Goal: Task Accomplishment & Management: Manage account settings

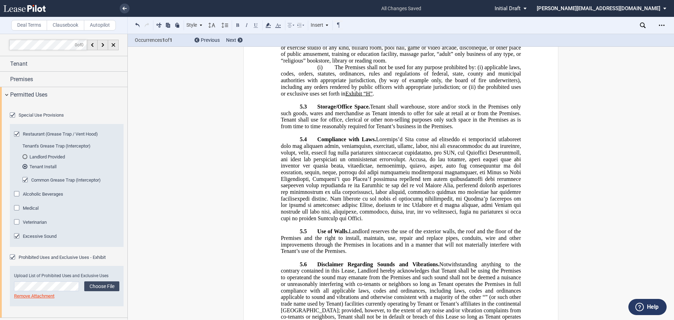
scroll to position [4037, 0]
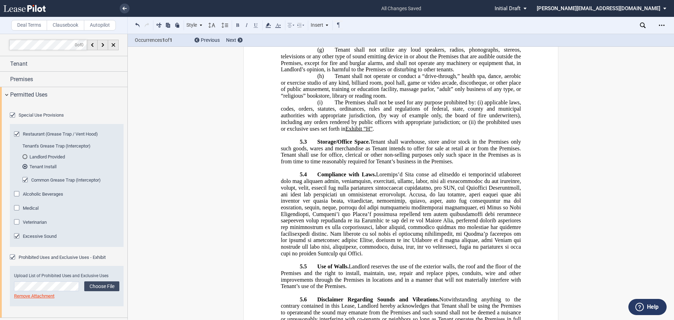
click at [23, 184] on div "Common Grease Trap (Interceptor)" at bounding box center [25, 180] width 7 height 7
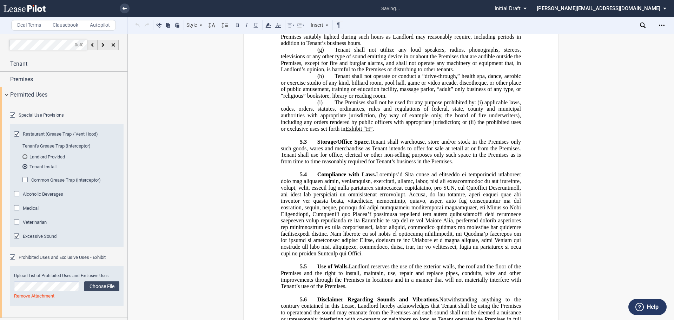
click at [17, 240] on div "Excessive Sound" at bounding box center [17, 236] width 7 height 7
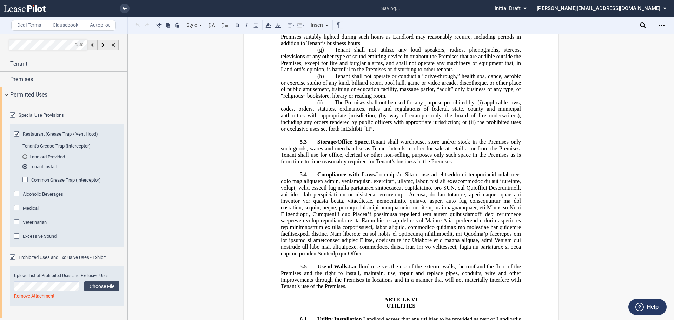
click at [17, 138] on div "Restaurant (Grease Trap / Vent Hood)" at bounding box center [17, 134] width 7 height 7
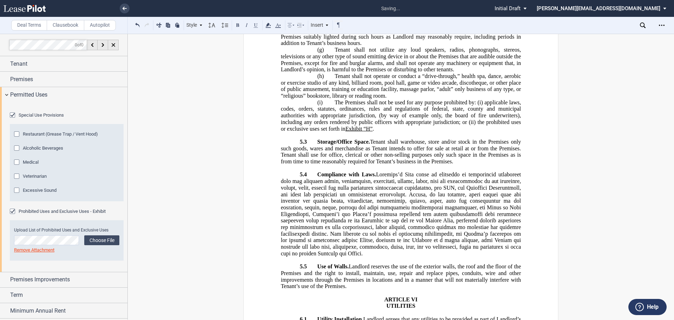
click at [12, 119] on div "Special Use Provisions" at bounding box center [13, 115] width 7 height 7
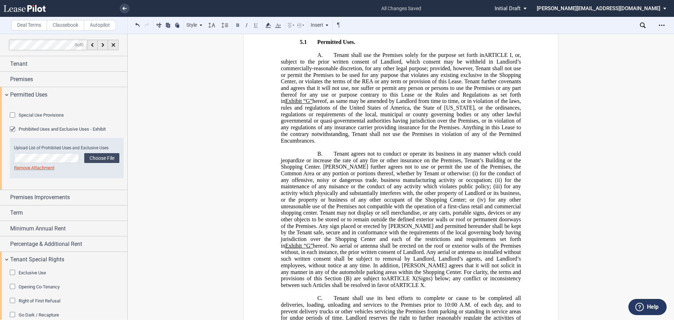
scroll to position [3476, 0]
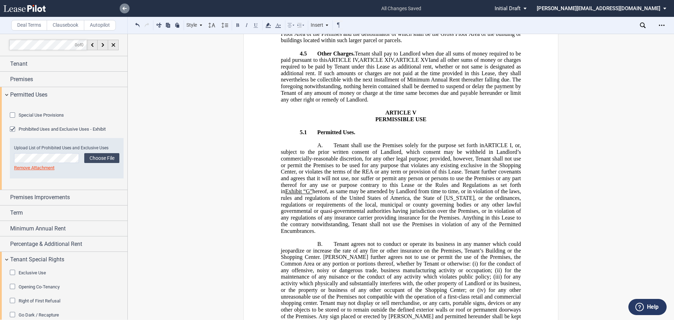
click at [123, 9] on icon at bounding box center [125, 9] width 4 height 4
